Goal: Task Accomplishment & Management: Manage account settings

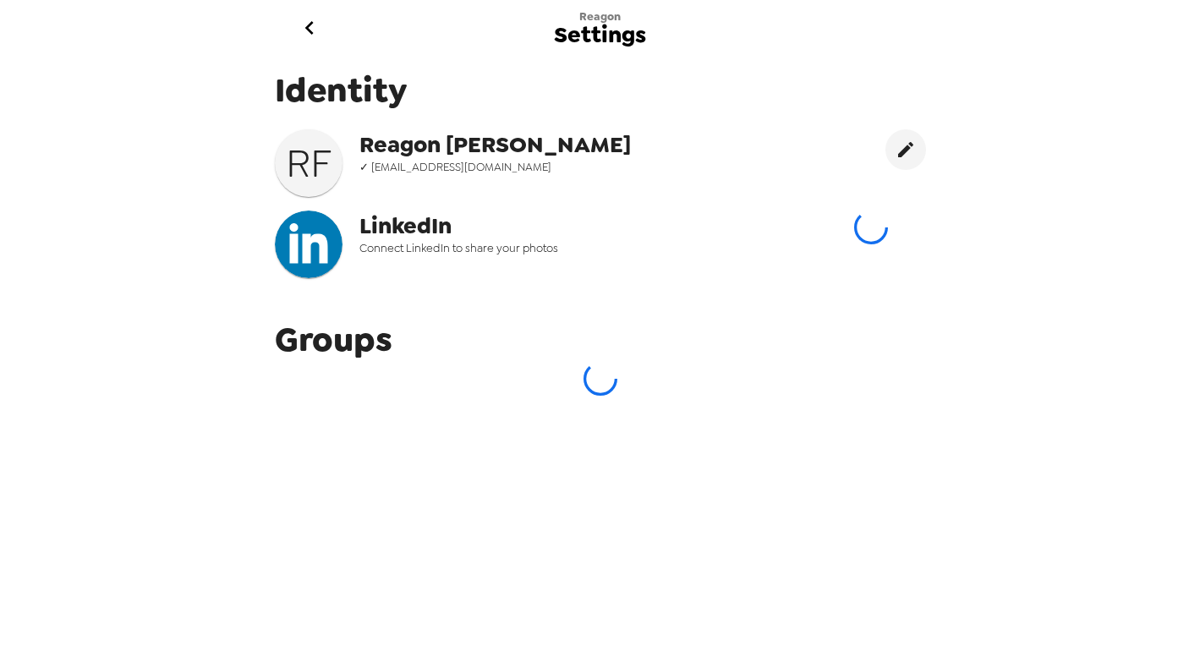
click at [300, 38] on icon "go back" at bounding box center [309, 27] width 27 height 27
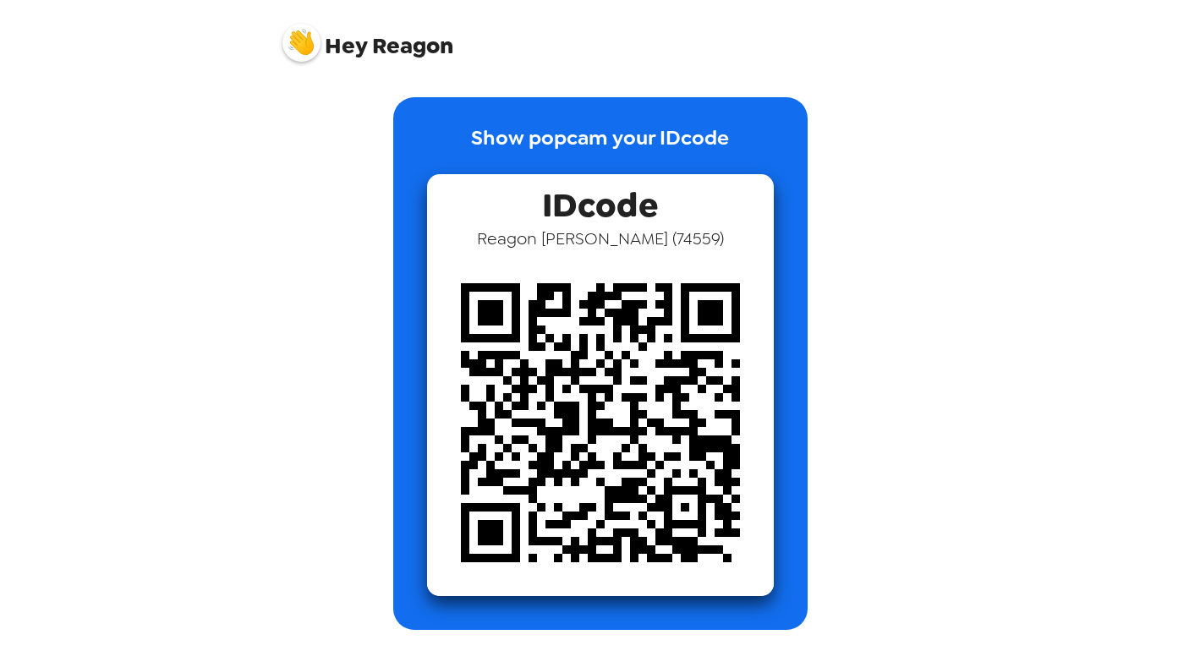
click at [308, 37] on img at bounding box center [302, 43] width 38 height 38
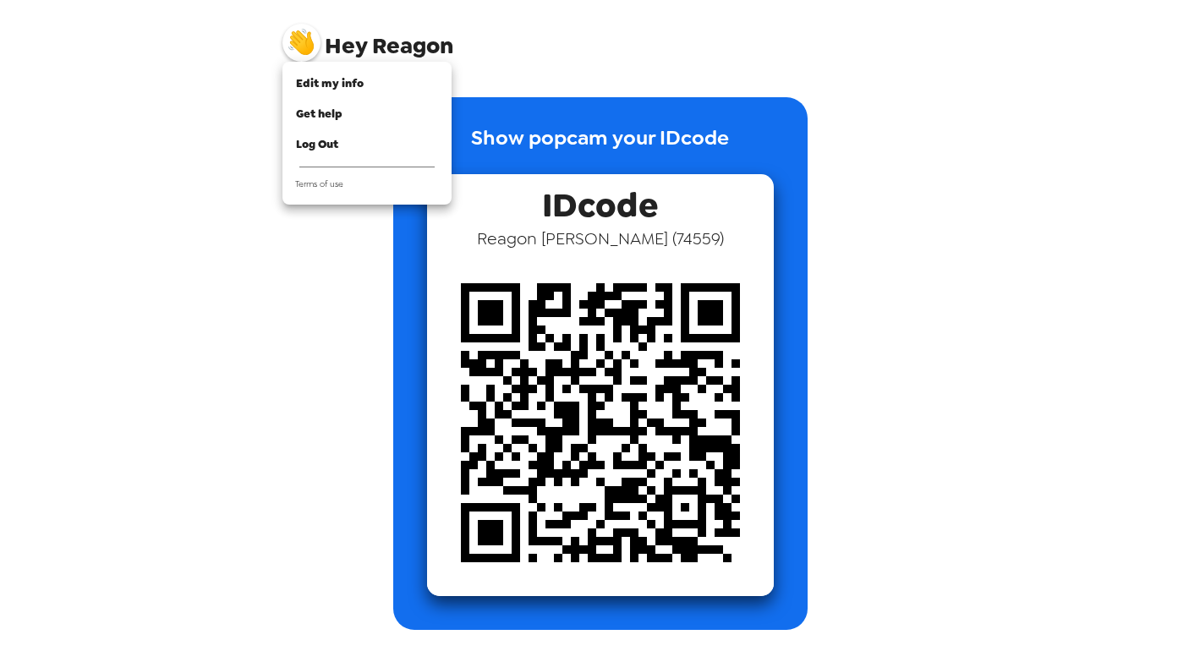
click at [366, 41] on div at bounding box center [600, 331] width 1200 height 662
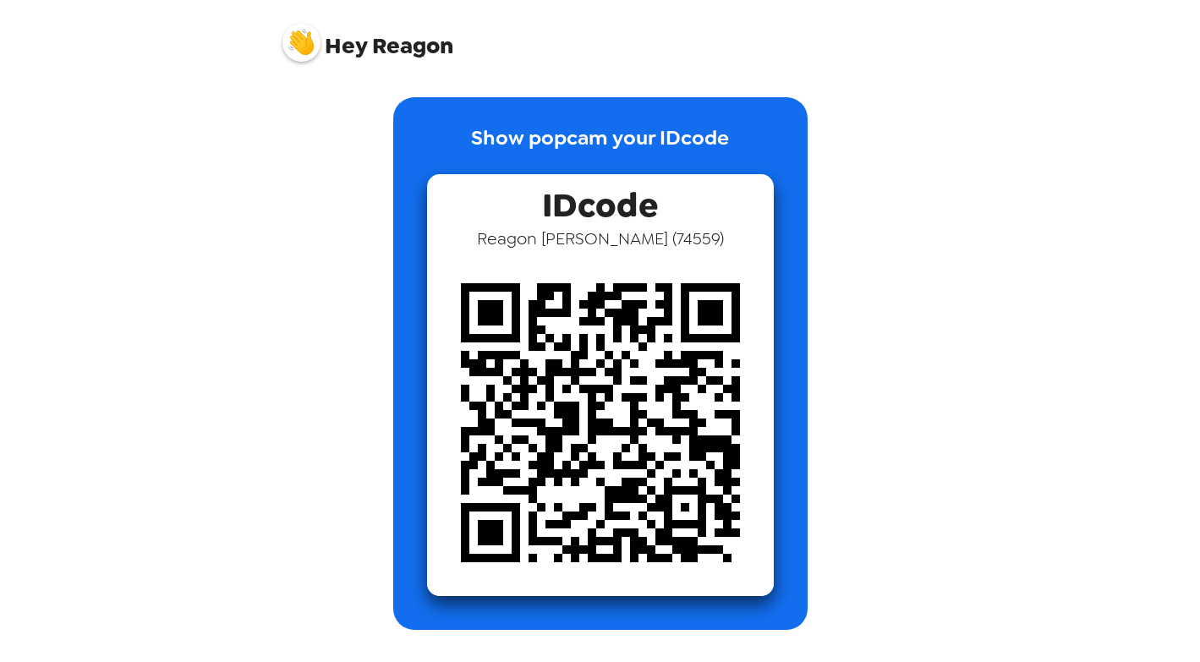
click at [300, 32] on img at bounding box center [302, 43] width 38 height 38
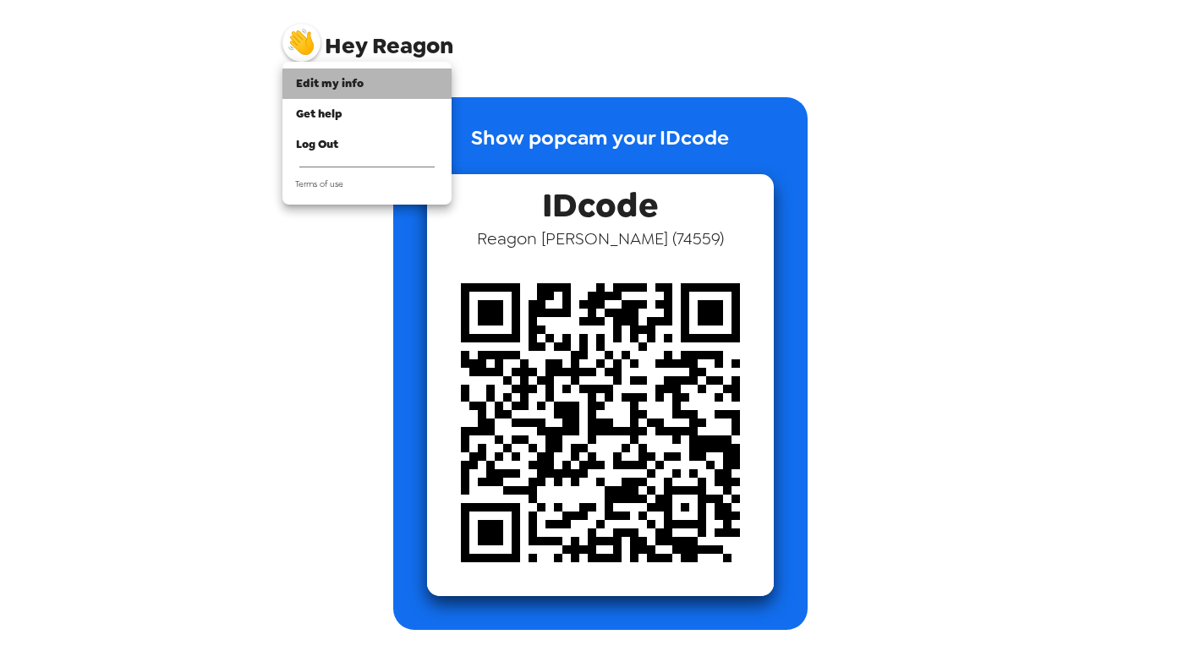
click at [333, 89] on span "Edit my info" at bounding box center [330, 83] width 68 height 14
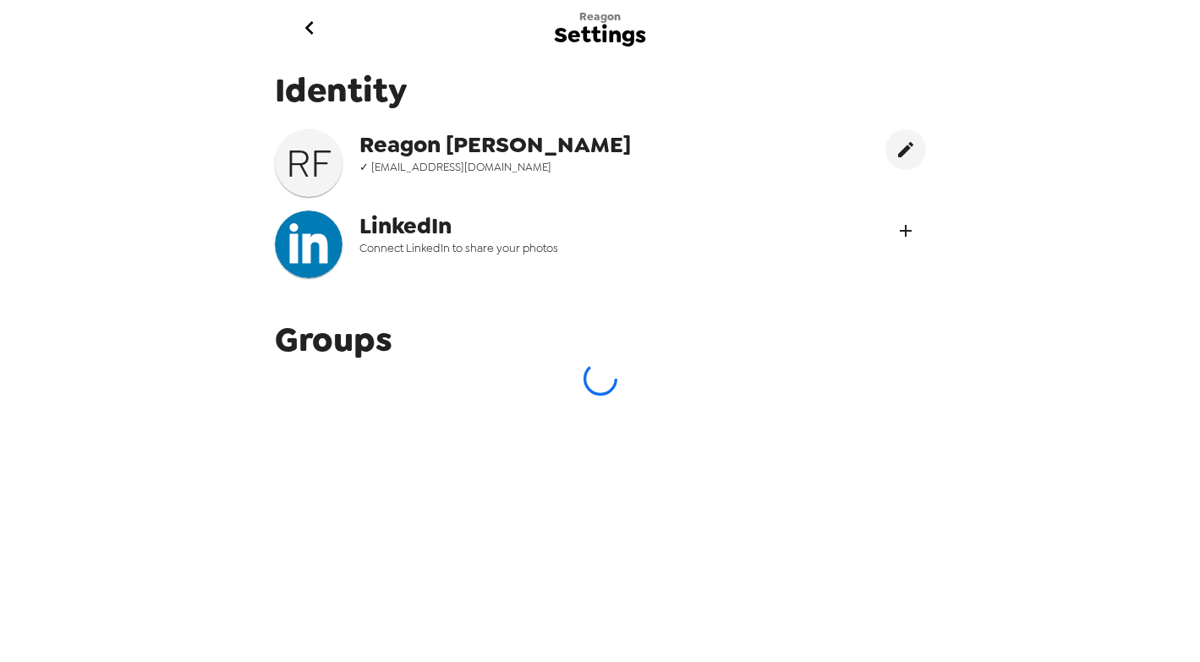
click at [897, 229] on icon "Connect LinekdIn" at bounding box center [906, 231] width 20 height 20
